Goal: Information Seeking & Learning: Find specific fact

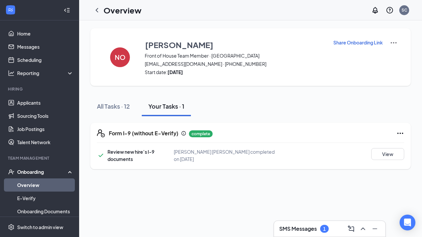
click at [32, 184] on link "Overview" at bounding box center [45, 185] width 56 height 13
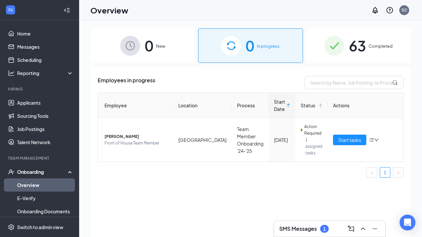
click at [286, 223] on div "SMS Messages 1" at bounding box center [329, 229] width 111 height 16
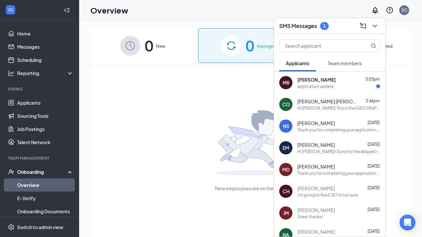
click at [336, 88] on div "application update" at bounding box center [338, 87] width 83 height 6
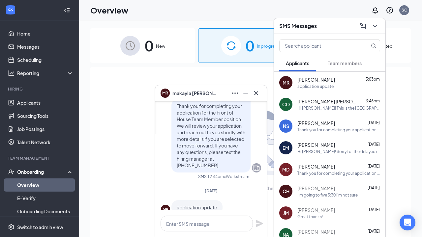
scroll to position [-17, 0]
click at [259, 92] on icon "Cross" at bounding box center [256, 93] width 8 height 8
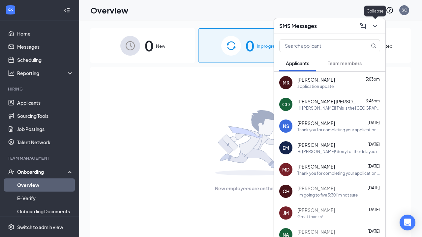
click at [376, 25] on icon "ChevronDown" at bounding box center [375, 26] width 4 height 3
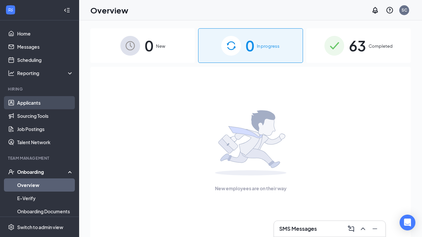
click at [33, 104] on link "Applicants" at bounding box center [45, 102] width 56 height 13
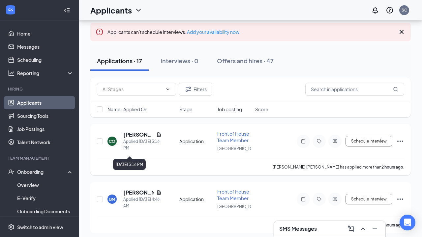
scroll to position [48, 0]
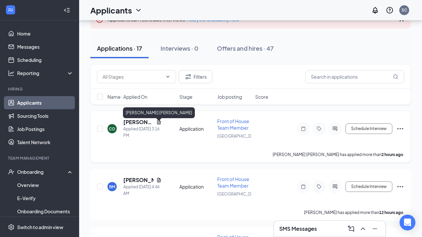
click at [138, 126] on h5 "[PERSON_NAME] [PERSON_NAME]" at bounding box center [138, 122] width 30 height 7
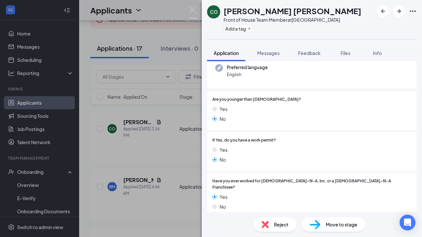
scroll to position [99, 0]
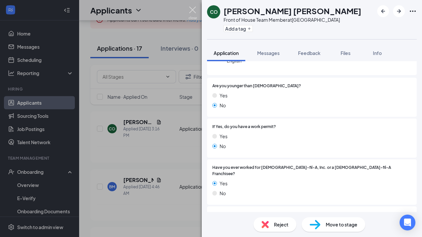
click at [194, 14] on img at bounding box center [193, 13] width 8 height 13
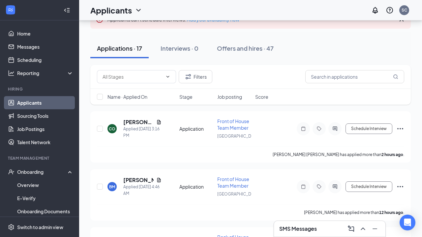
click at [295, 233] on div "SMS Messages" at bounding box center [329, 229] width 101 height 11
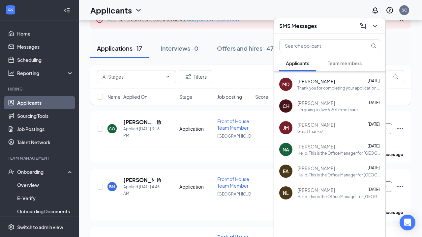
scroll to position [85, 0]
click at [328, 151] on div "Hello, This is the Office Manager for [GEOGRAPHIC_DATA] [DEMOGRAPHIC_DATA]-fil-…" at bounding box center [338, 154] width 83 height 6
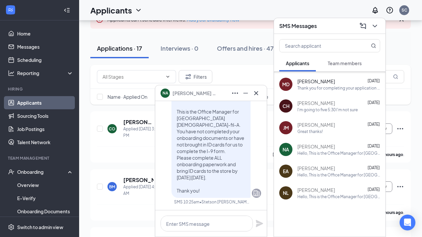
click at [322, 132] on div "Great thanks!" at bounding box center [309, 132] width 25 height 6
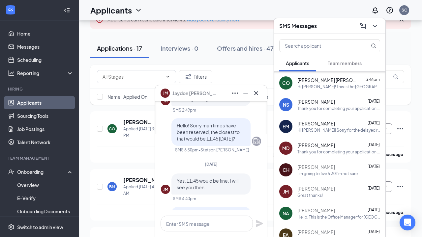
scroll to position [21, 0]
click at [322, 130] on div "Hi [PERSON_NAME]! Sorry for the delayed response, we did not hold any interview…" at bounding box center [338, 131] width 83 height 6
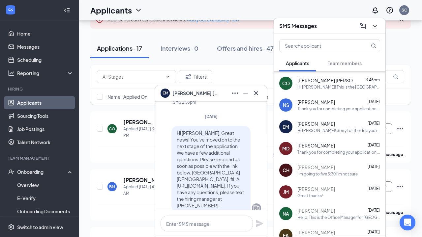
scroll to position [-217, 0]
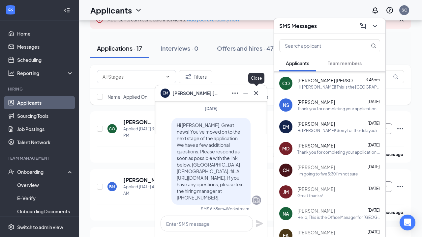
click at [253, 95] on icon "Cross" at bounding box center [256, 93] width 8 height 8
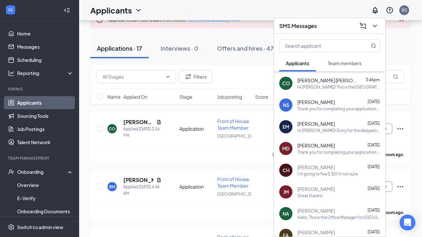
click at [382, 28] on div "SMS Messages" at bounding box center [329, 26] width 111 height 16
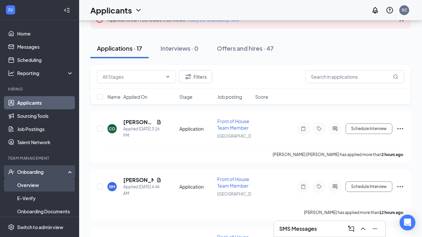
click at [23, 185] on link "Overview" at bounding box center [45, 185] width 56 height 13
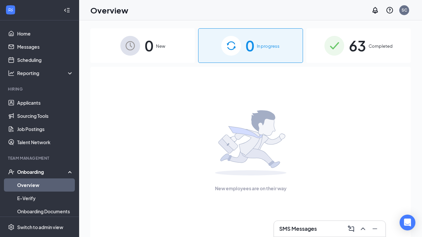
click at [382, 48] on span "Completed" at bounding box center [381, 46] width 24 height 7
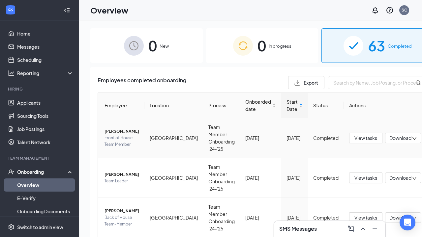
click at [119, 133] on span "[PERSON_NAME]" at bounding box center [122, 131] width 35 height 7
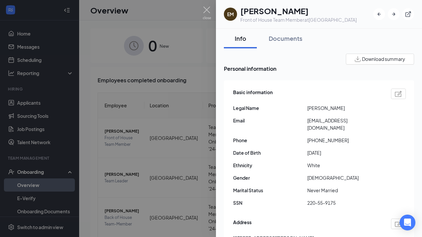
click at [126, 184] on div at bounding box center [211, 118] width 422 height 237
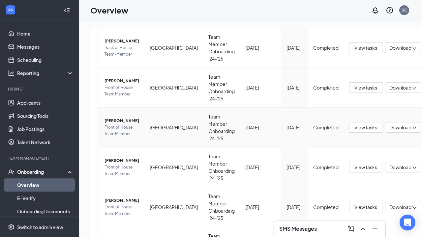
scroll to position [170, 0]
click at [127, 163] on span "[PERSON_NAME]" at bounding box center [122, 161] width 35 height 7
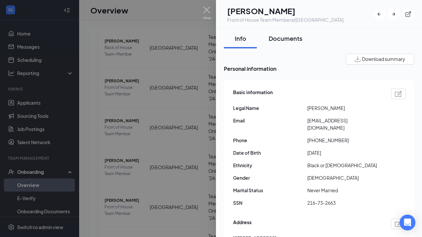
click at [291, 35] on div "Documents" at bounding box center [286, 38] width 34 height 8
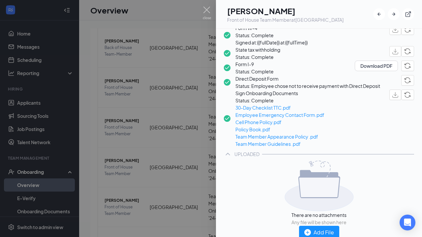
scroll to position [82, 0]
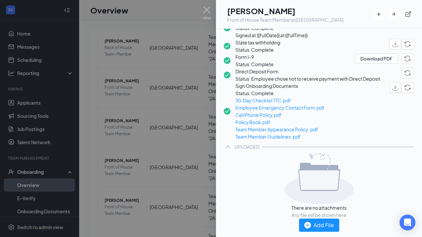
click at [208, 10] on img at bounding box center [207, 13] width 8 height 13
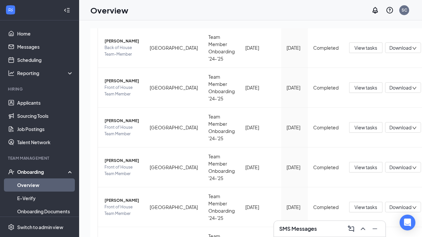
click at [36, 185] on link "Overview" at bounding box center [45, 185] width 56 height 13
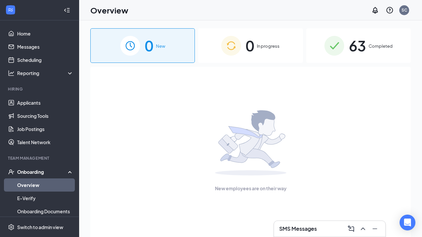
click at [263, 58] on div "0 In progress" at bounding box center [250, 45] width 105 height 35
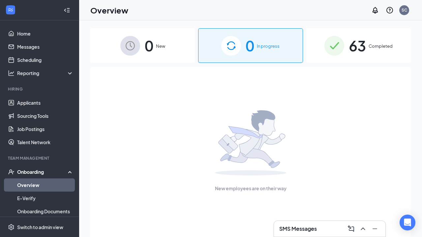
click at [156, 53] on div "0 New" at bounding box center [142, 45] width 105 height 35
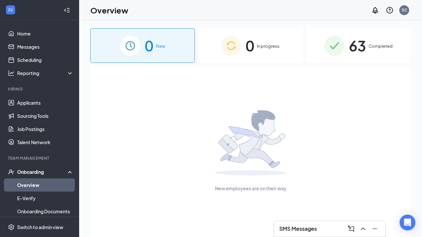
click at [227, 55] on img at bounding box center [231, 46] width 20 height 20
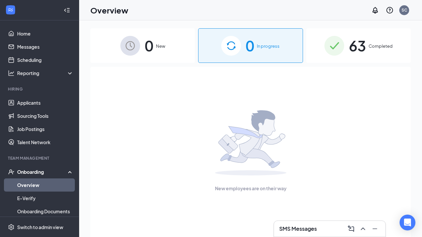
click at [356, 58] on div "63 Completed" at bounding box center [358, 45] width 105 height 35
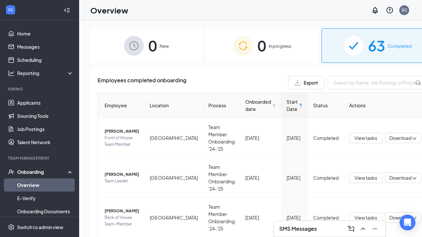
click at [300, 228] on h3 "SMS Messages" at bounding box center [298, 229] width 38 height 7
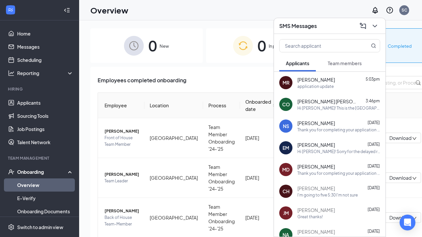
click at [347, 67] on button "Team members" at bounding box center [344, 63] width 47 height 16
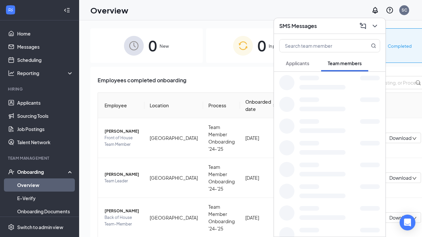
click at [305, 65] on span "Applicants" at bounding box center [297, 63] width 23 height 6
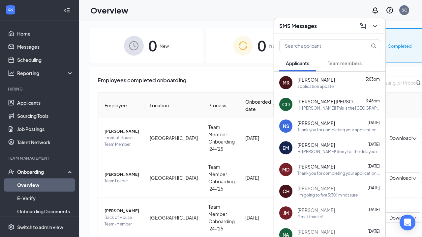
click at [354, 67] on button "Team members" at bounding box center [344, 63] width 47 height 16
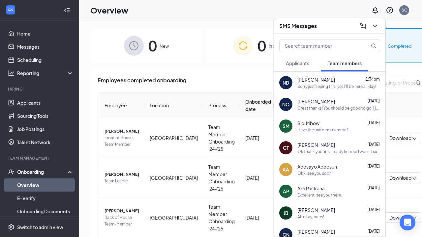
click at [301, 64] on span "Applicants" at bounding box center [297, 63] width 23 height 6
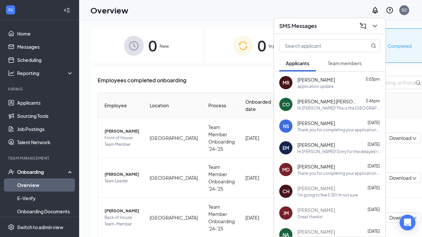
click at [344, 67] on button "Team members" at bounding box center [344, 63] width 47 height 16
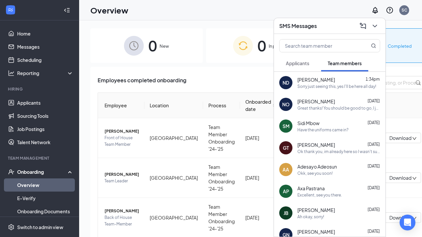
click at [306, 62] on span "Applicants" at bounding box center [297, 63] width 23 height 6
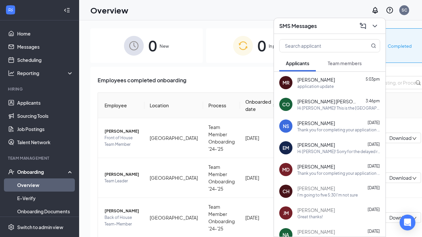
click at [350, 59] on button "Team members" at bounding box center [344, 63] width 47 height 16
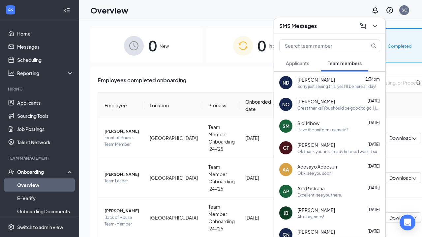
click at [308, 62] on span "Applicants" at bounding box center [297, 63] width 23 height 6
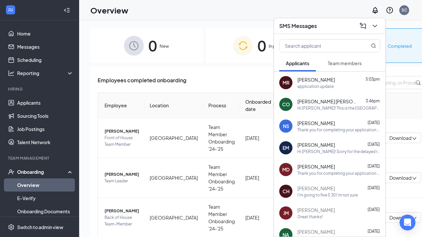
click at [343, 63] on span "Team members" at bounding box center [345, 63] width 34 height 6
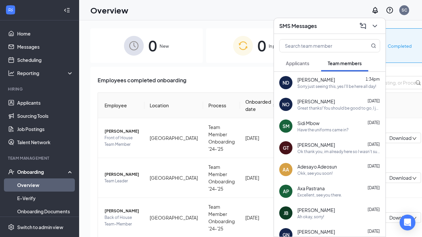
click at [380, 29] on div "SMS Messages" at bounding box center [329, 26] width 111 height 16
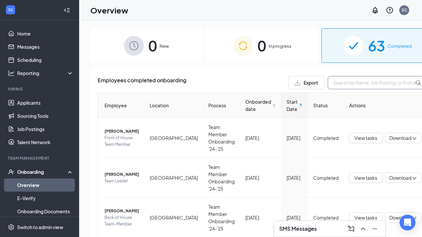
click at [354, 83] on input "text" at bounding box center [377, 82] width 99 height 13
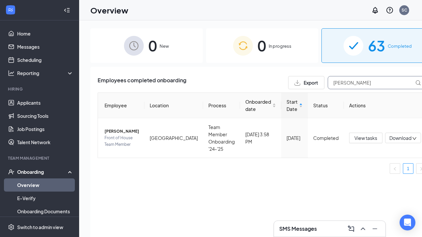
type input "[PERSON_NAME]"
drag, startPoint x: 354, startPoint y: 83, endPoint x: 130, endPoint y: 132, distance: 229.7
click at [130, 132] on span "[PERSON_NAME]" at bounding box center [122, 131] width 35 height 7
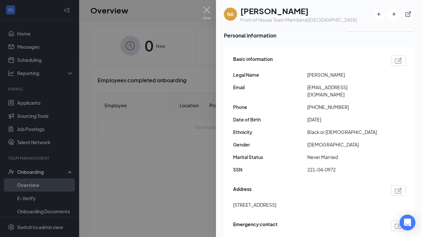
scroll to position [55, 0]
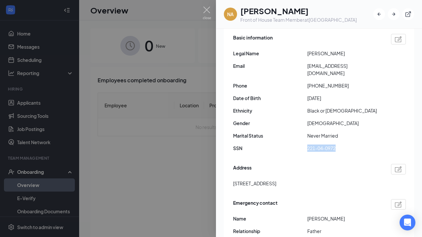
drag, startPoint x: 308, startPoint y: 144, endPoint x: 339, endPoint y: 145, distance: 30.7
click at [339, 145] on span "221-04-0972" at bounding box center [344, 148] width 74 height 7
copy span "221-04-0972"
drag, startPoint x: 312, startPoint y: 79, endPoint x: 341, endPoint y: 79, distance: 29.4
click at [341, 82] on span "[PHONE_NUMBER]" at bounding box center [344, 85] width 74 height 7
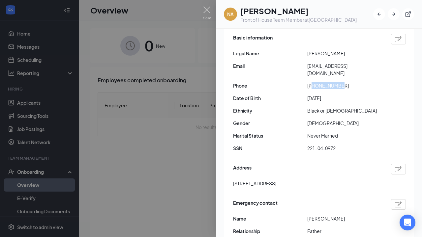
copy span "4437896346"
click at [339, 96] on span "[DATE]" at bounding box center [344, 98] width 74 height 7
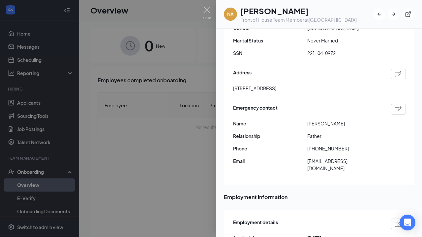
scroll to position [162, 0]
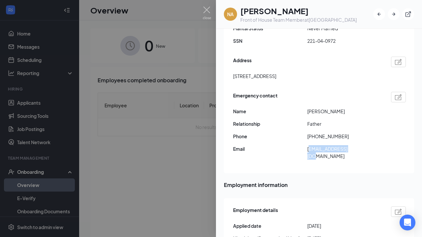
drag, startPoint x: 309, startPoint y: 145, endPoint x: 355, endPoint y: 145, distance: 46.2
click at [355, 145] on span "[EMAIL_ADDRESS][DOMAIN_NAME]" at bounding box center [344, 152] width 74 height 15
click at [339, 161] on div "Basic information Legal Name [PERSON_NAME] Email [EMAIL_ADDRESS][DOMAIN_NAME] P…" at bounding box center [319, 45] width 190 height 255
drag, startPoint x: 306, startPoint y: 145, endPoint x: 365, endPoint y: 149, distance: 59.5
click at [365, 149] on div "Emergency contact Name [PERSON_NAME] Relationship Father Phone [PHONE_NUMBER] E…" at bounding box center [319, 127] width 173 height 75
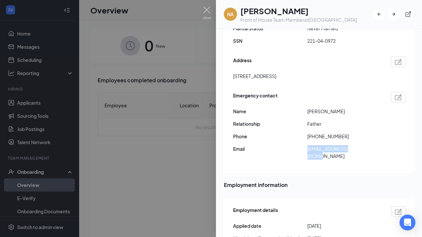
click at [365, 149] on div "Emergency contact Name [PERSON_NAME] Relationship Father Phone [PHONE_NUMBER] E…" at bounding box center [319, 127] width 173 height 75
drag, startPoint x: 362, startPoint y: 143, endPoint x: 308, endPoint y: 142, distance: 53.8
click at [308, 145] on span "[EMAIL_ADDRESS][DOMAIN_NAME]" at bounding box center [344, 152] width 74 height 15
copy span "[EMAIL_ADDRESS][DOMAIN_NAME]"
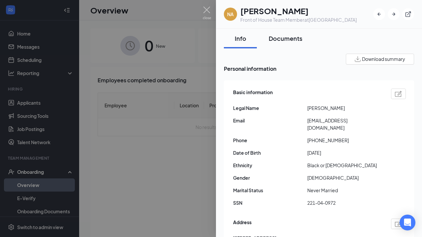
scroll to position [0, 0]
click at [275, 43] on button "Documents" at bounding box center [285, 39] width 47 height 20
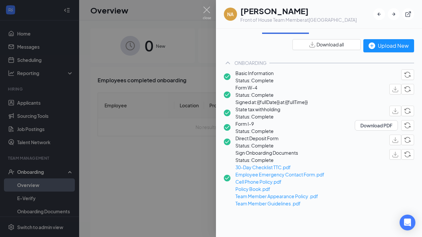
scroll to position [26, 0]
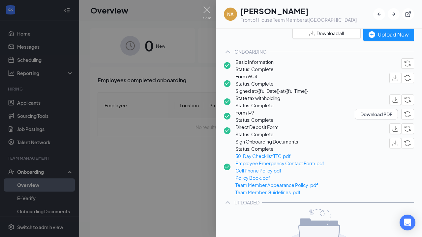
click at [279, 131] on span "Direct Deposit Form" at bounding box center [256, 127] width 43 height 7
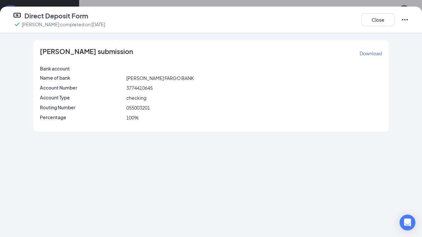
click at [126, 87] on span "3774410645" at bounding box center [139, 88] width 26 height 6
drag, startPoint x: 126, startPoint y: 87, endPoint x: 161, endPoint y: 90, distance: 35.1
click at [161, 90] on div "3774410645" at bounding box center [254, 87] width 259 height 7
click at [154, 96] on div "checking" at bounding box center [254, 97] width 259 height 7
drag, startPoint x: 125, startPoint y: 90, endPoint x: 153, endPoint y: 91, distance: 28.4
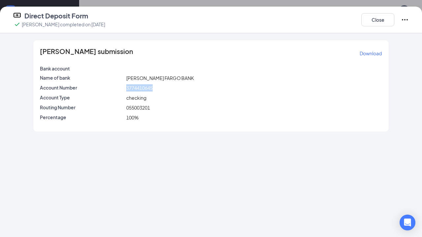
click at [153, 91] on div "3774410645" at bounding box center [254, 87] width 259 height 7
copy span "3774410645"
drag, startPoint x: 126, startPoint y: 107, endPoint x: 160, endPoint y: 109, distance: 33.7
click at [159, 109] on div "055003201" at bounding box center [254, 107] width 259 height 7
copy span "055003201"
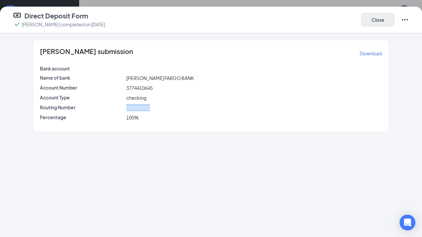
click at [381, 23] on button "Close" at bounding box center [377, 19] width 33 height 13
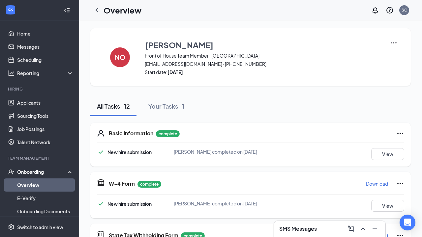
click at [22, 183] on link "Overview" at bounding box center [45, 185] width 56 height 13
